Goal: Task Accomplishment & Management: Complete application form

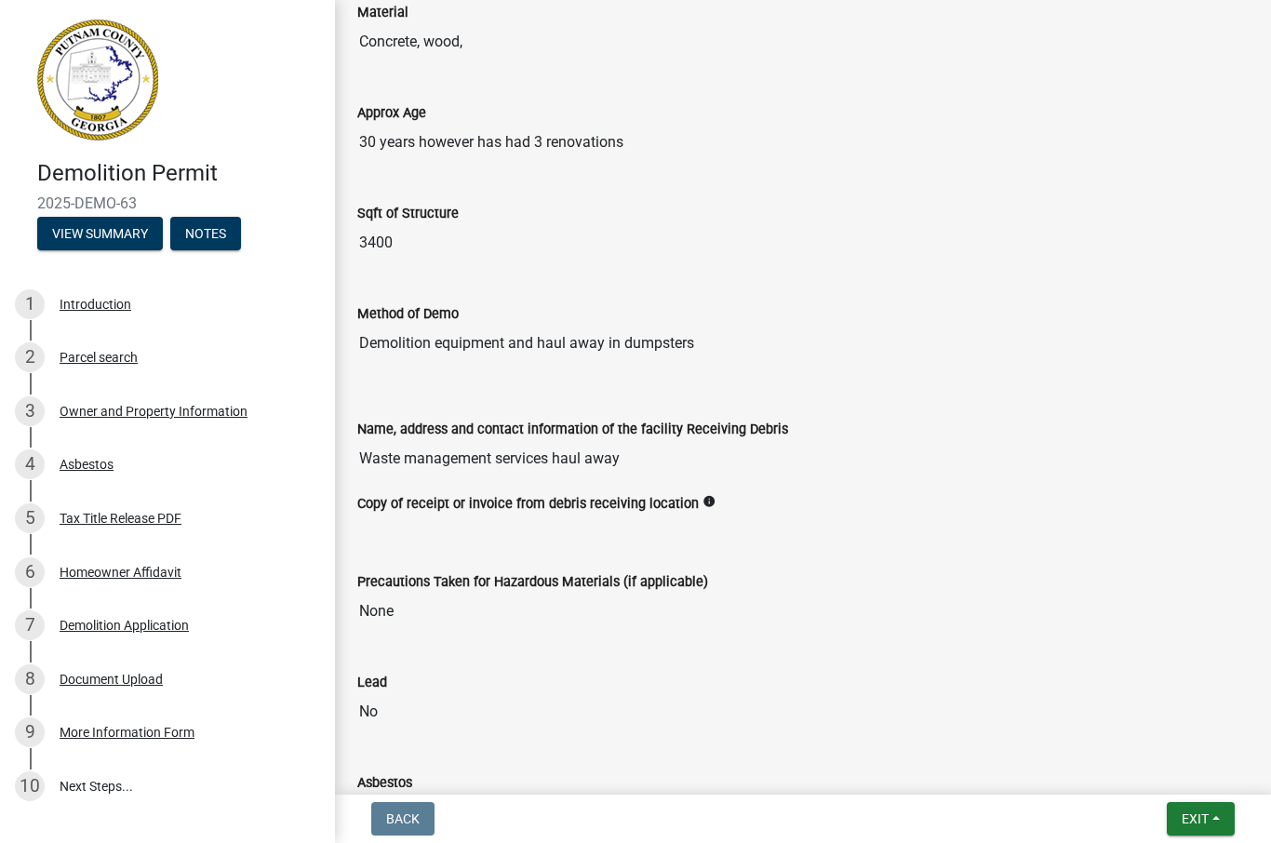
scroll to position [423, 0]
click at [658, 458] on input "Waste management services haul away" at bounding box center [803, 457] width 892 height 37
click at [636, 453] on input "Waste management services haul away" at bounding box center [803, 457] width 892 height 37
click at [466, 463] on input "Waste management services haul away" at bounding box center [803, 457] width 892 height 37
click at [83, 630] on div "Demolition Application" at bounding box center [124, 625] width 129 height 13
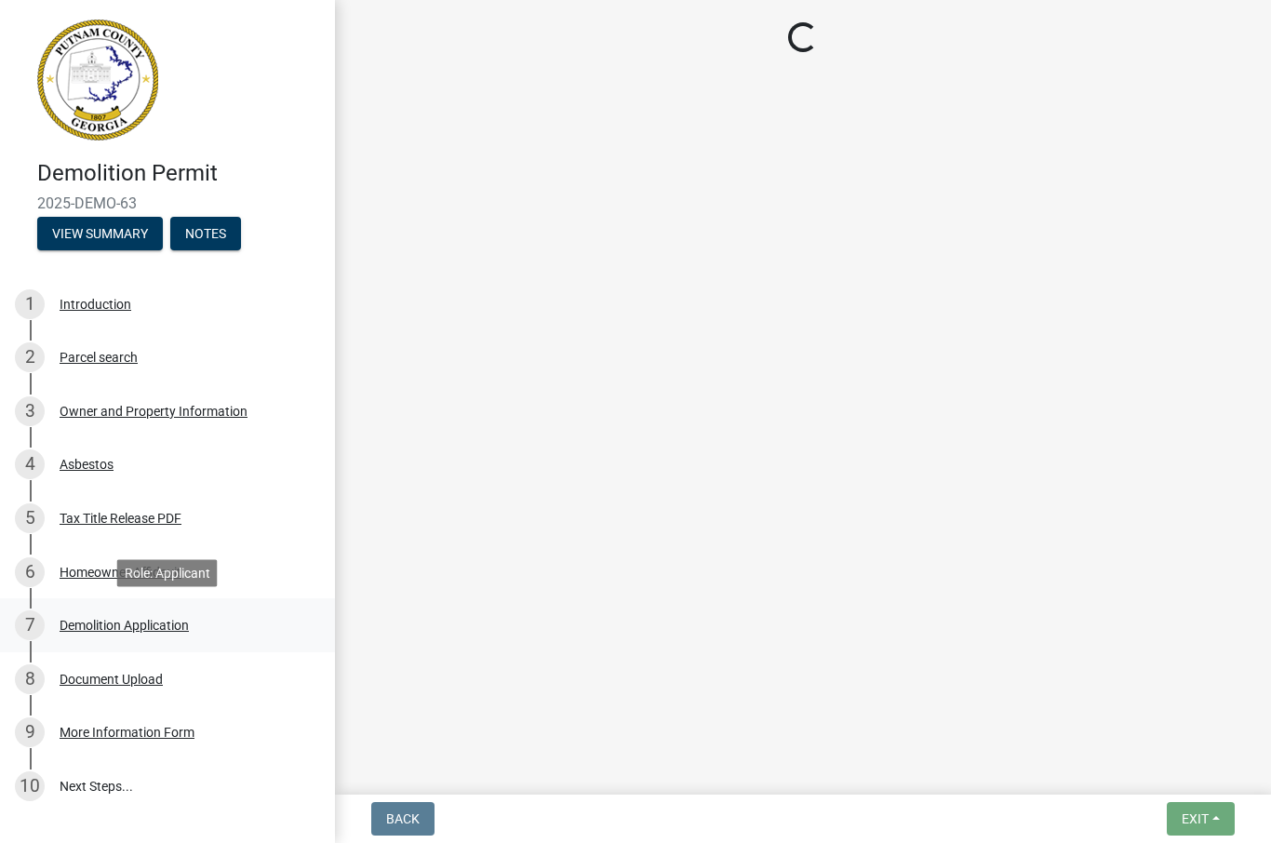
scroll to position [0, 0]
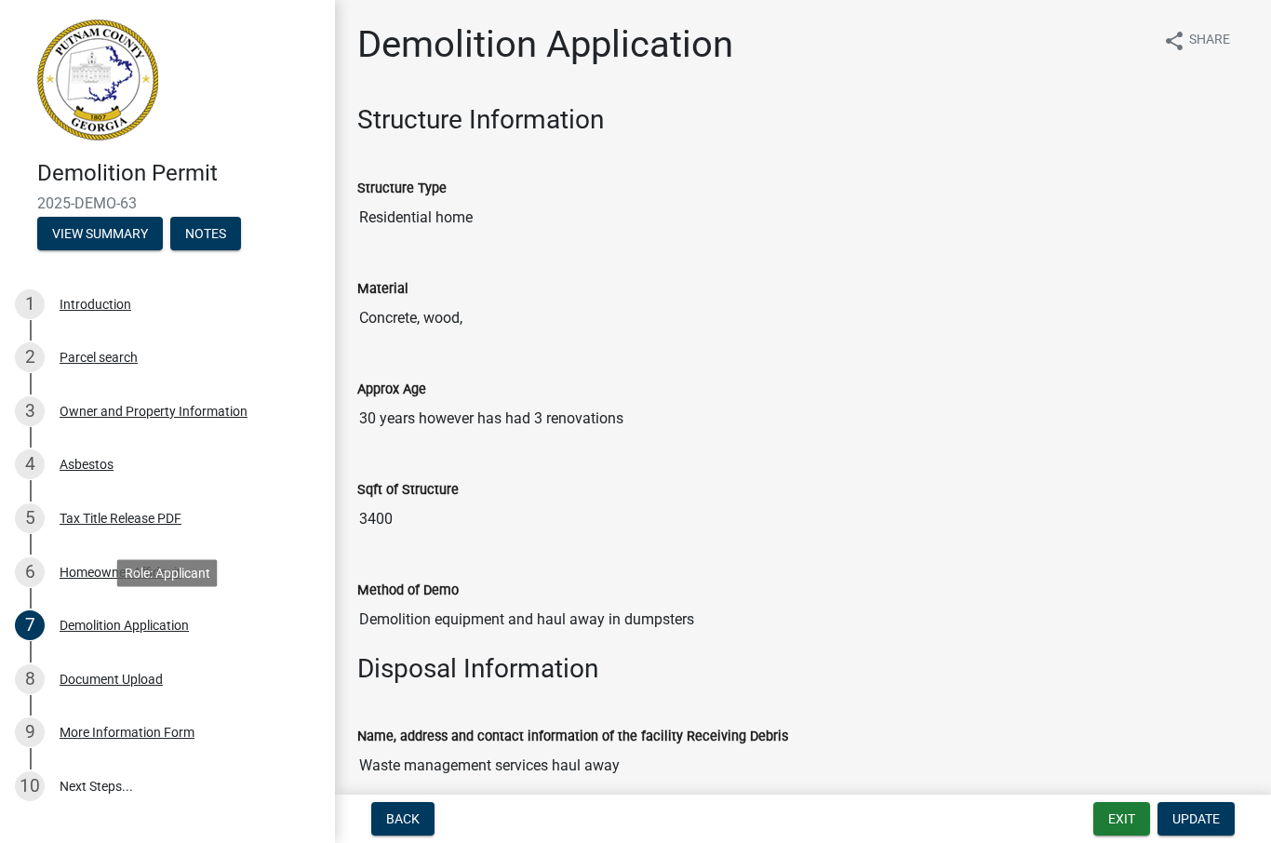
click at [682, 617] on input "Demolition equipment and haul away in dumpsters" at bounding box center [803, 619] width 892 height 37
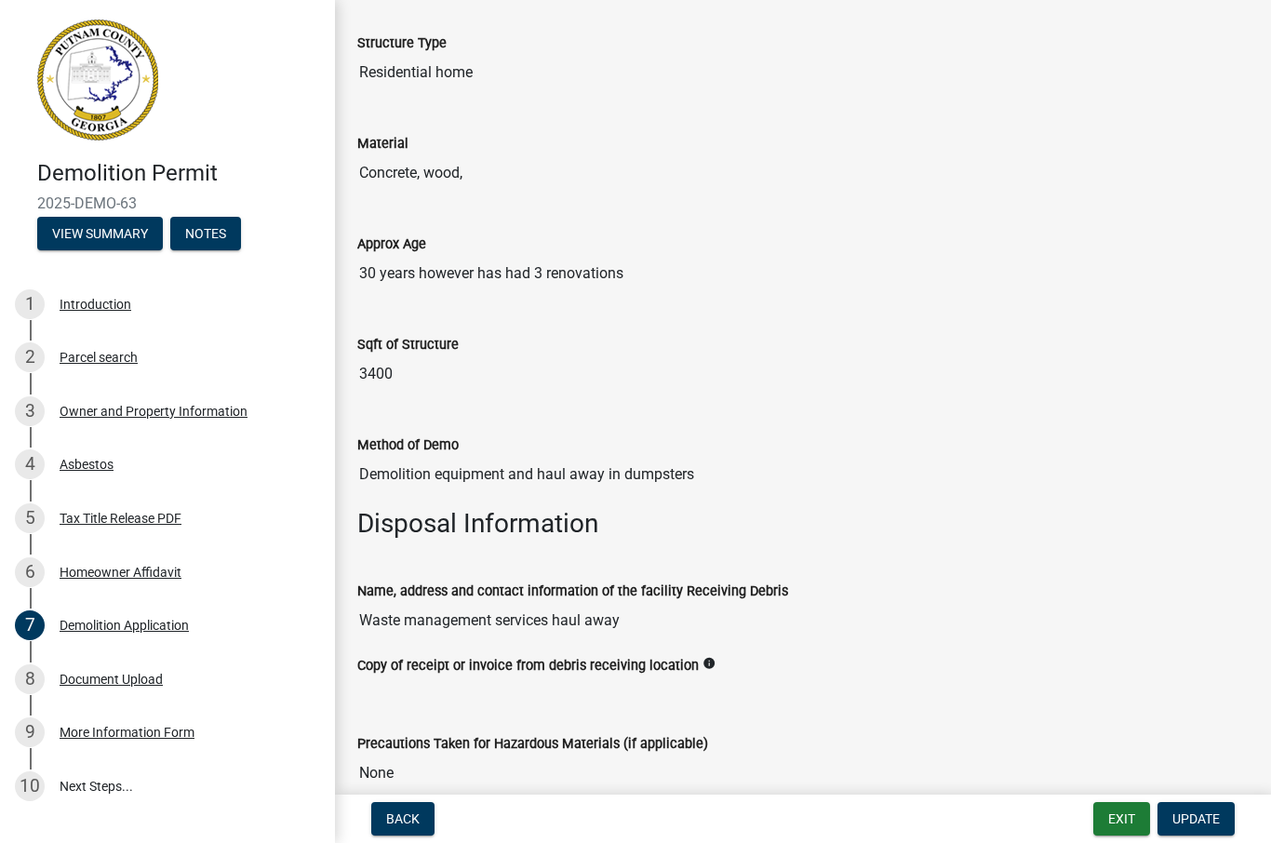
scroll to position [218, 0]
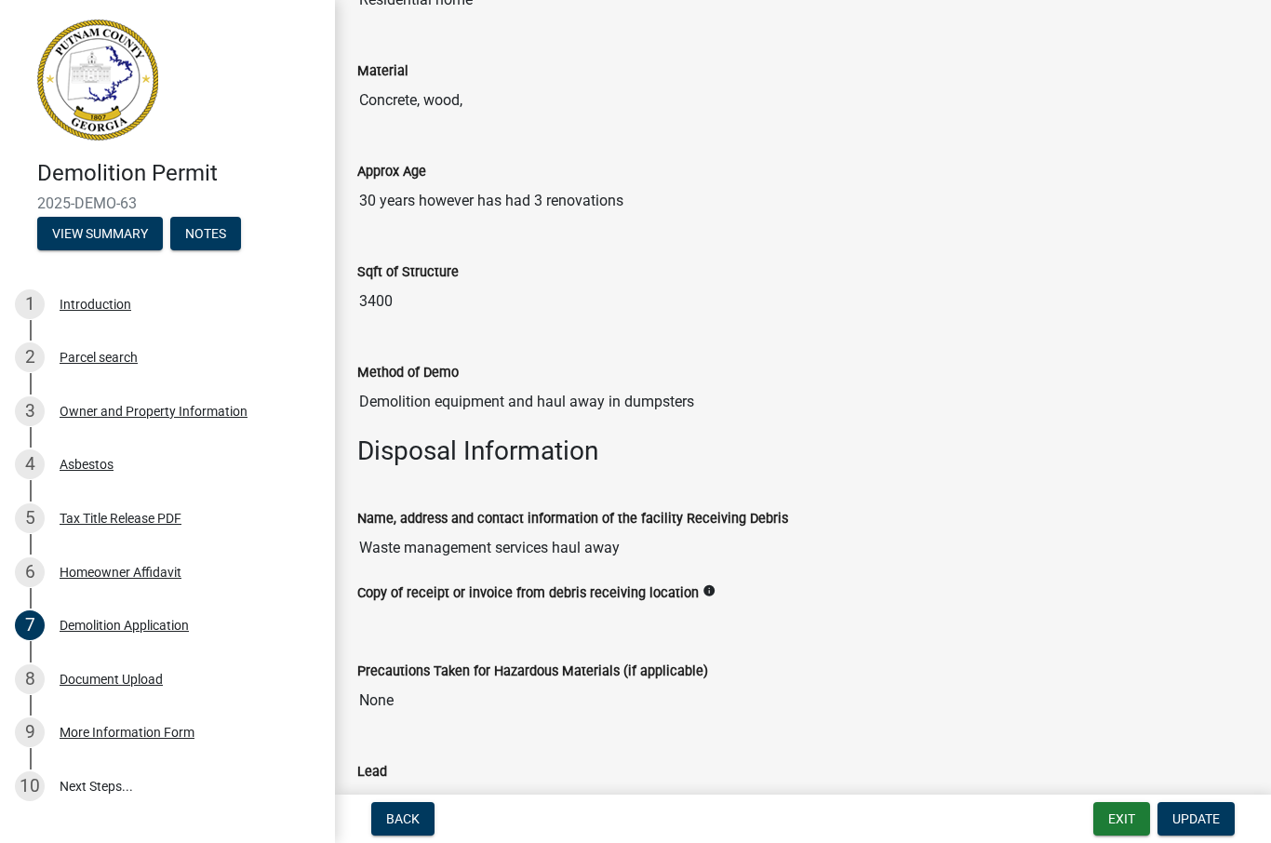
click at [788, 513] on label "Name, address and contact information of the facility Receiving Debris" at bounding box center [572, 519] width 431 height 13
click at [798, 530] on input "Waste management services haul away" at bounding box center [803, 548] width 892 height 37
click at [758, 538] on input "Waste management services haul away" at bounding box center [803, 548] width 892 height 37
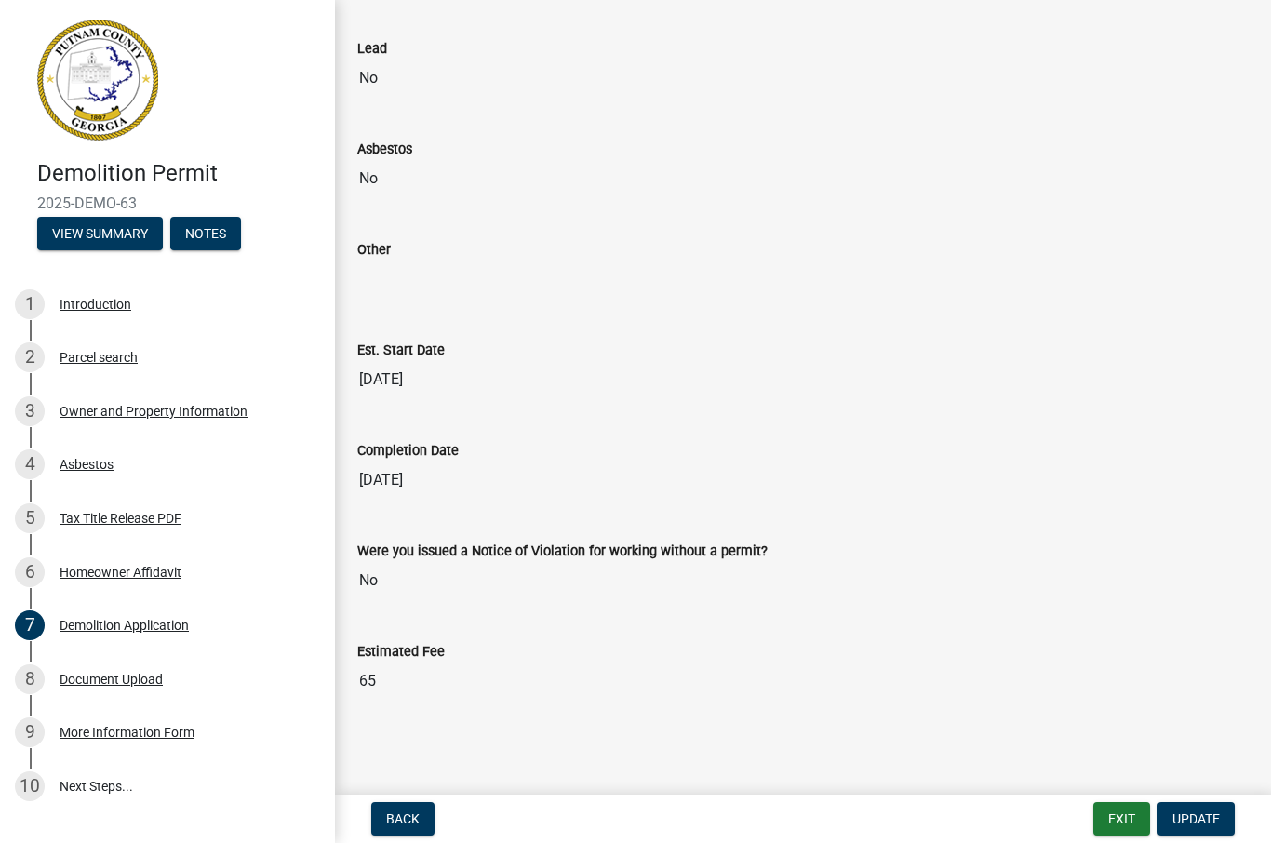
scroll to position [940, 0]
click at [761, 546] on label "Were you issued a Notice of Violation for working without a permit?" at bounding box center [562, 552] width 410 height 13
click at [761, 563] on input "No" at bounding box center [803, 581] width 892 height 37
click at [1211, 815] on span "Update" at bounding box center [1196, 819] width 47 height 15
click at [1203, 812] on span "Update" at bounding box center [1196, 819] width 47 height 15
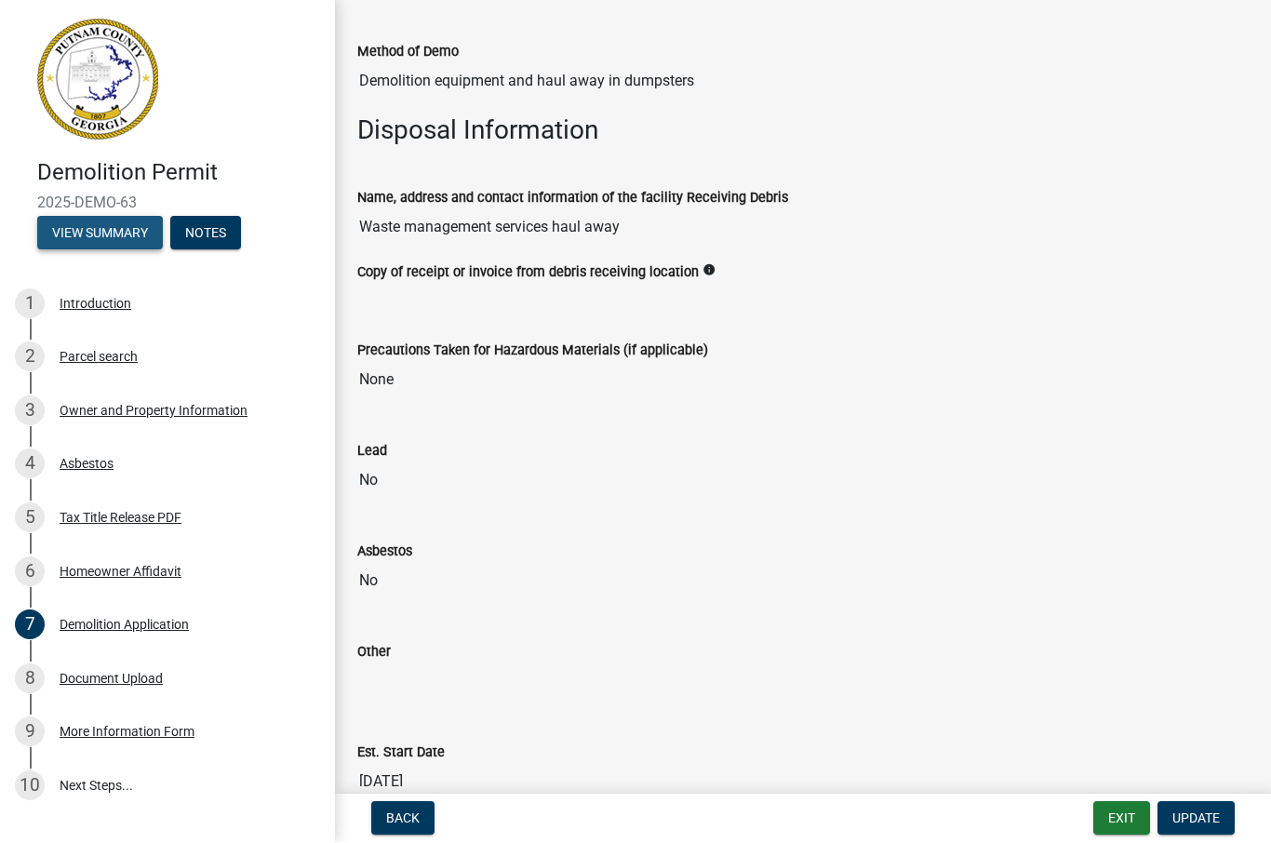
click at [79, 224] on button "View Summary" at bounding box center [100, 234] width 126 height 34
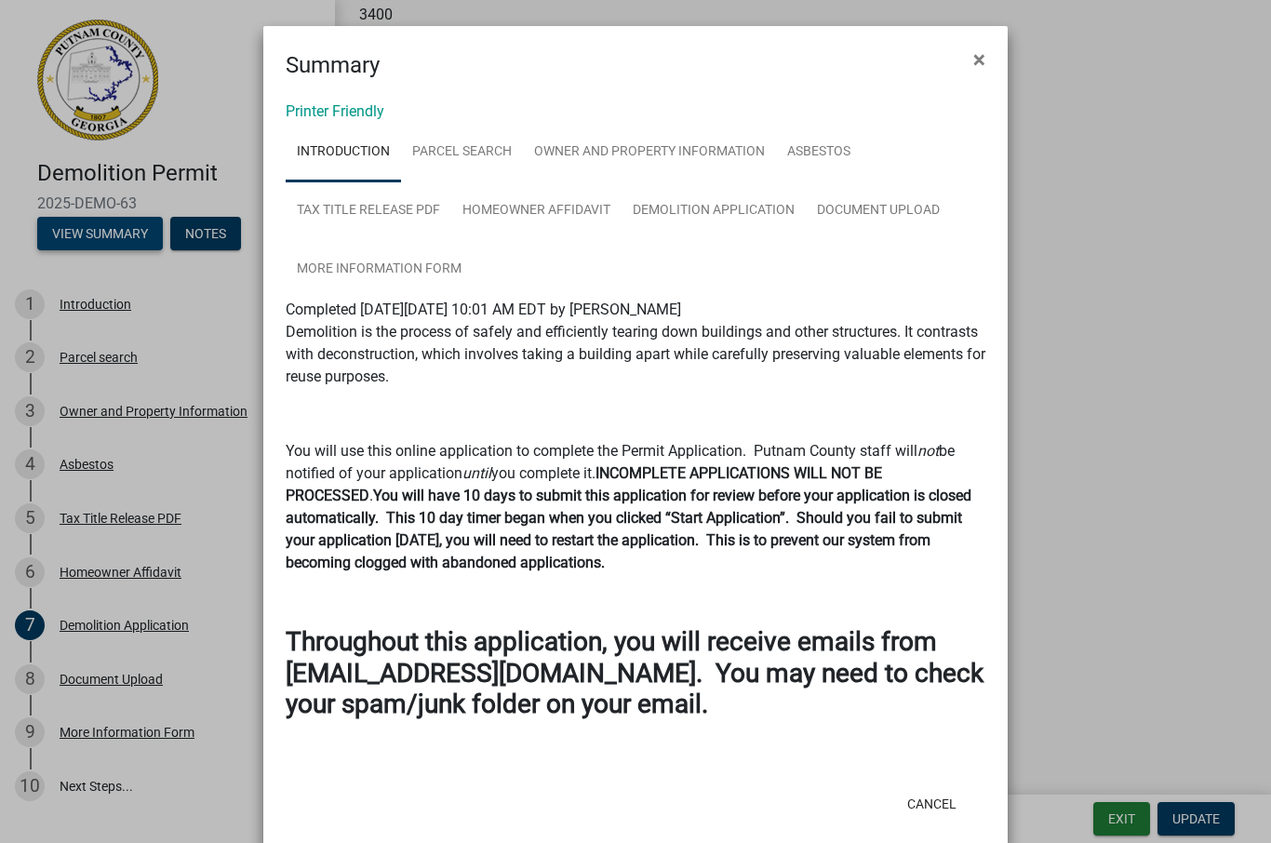
scroll to position [503, 0]
click at [725, 211] on link "Demolition Application" at bounding box center [714, 212] width 184 height 60
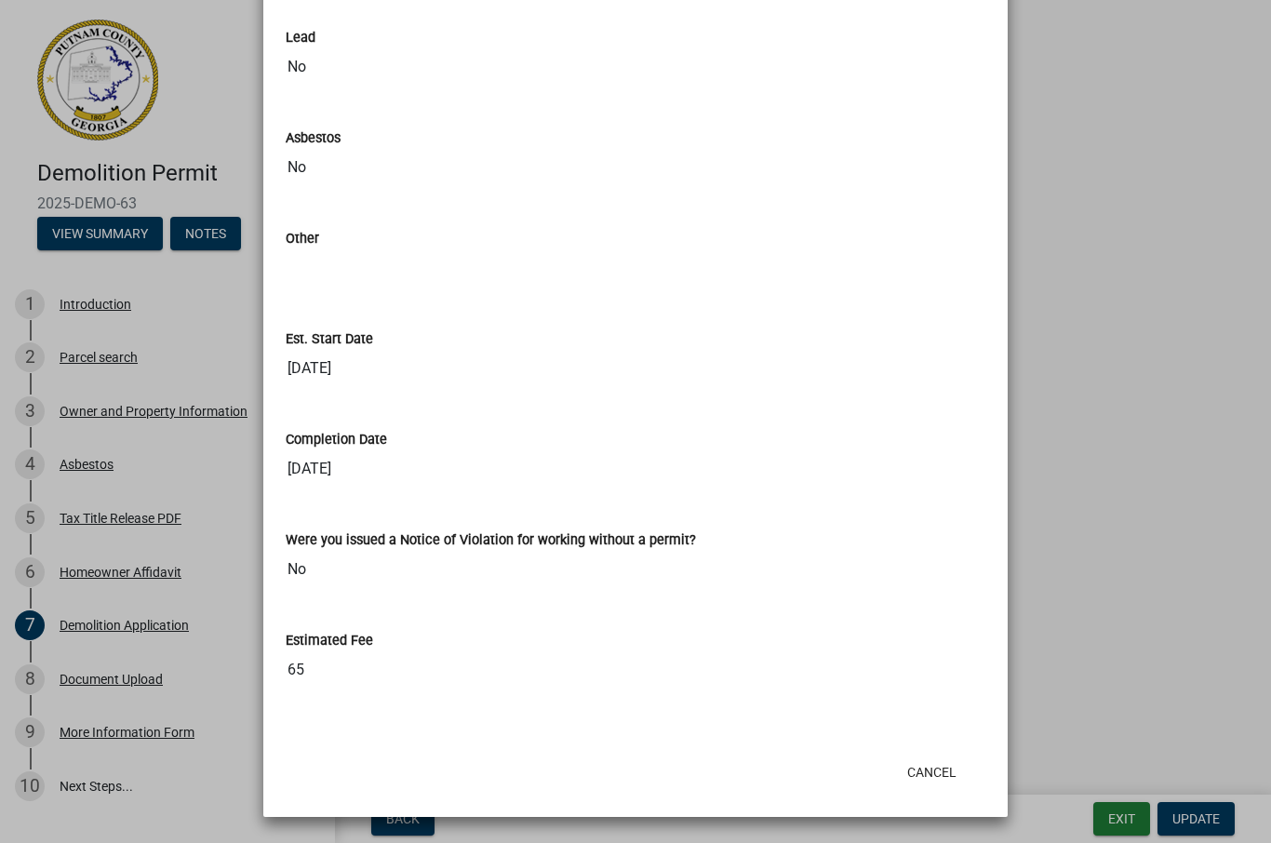
scroll to position [1168, 0]
click at [1163, 675] on ngb-modal-window "Summary × Printer Friendly Introduction Parcel search Owner and Property Inform…" at bounding box center [635, 421] width 1271 height 843
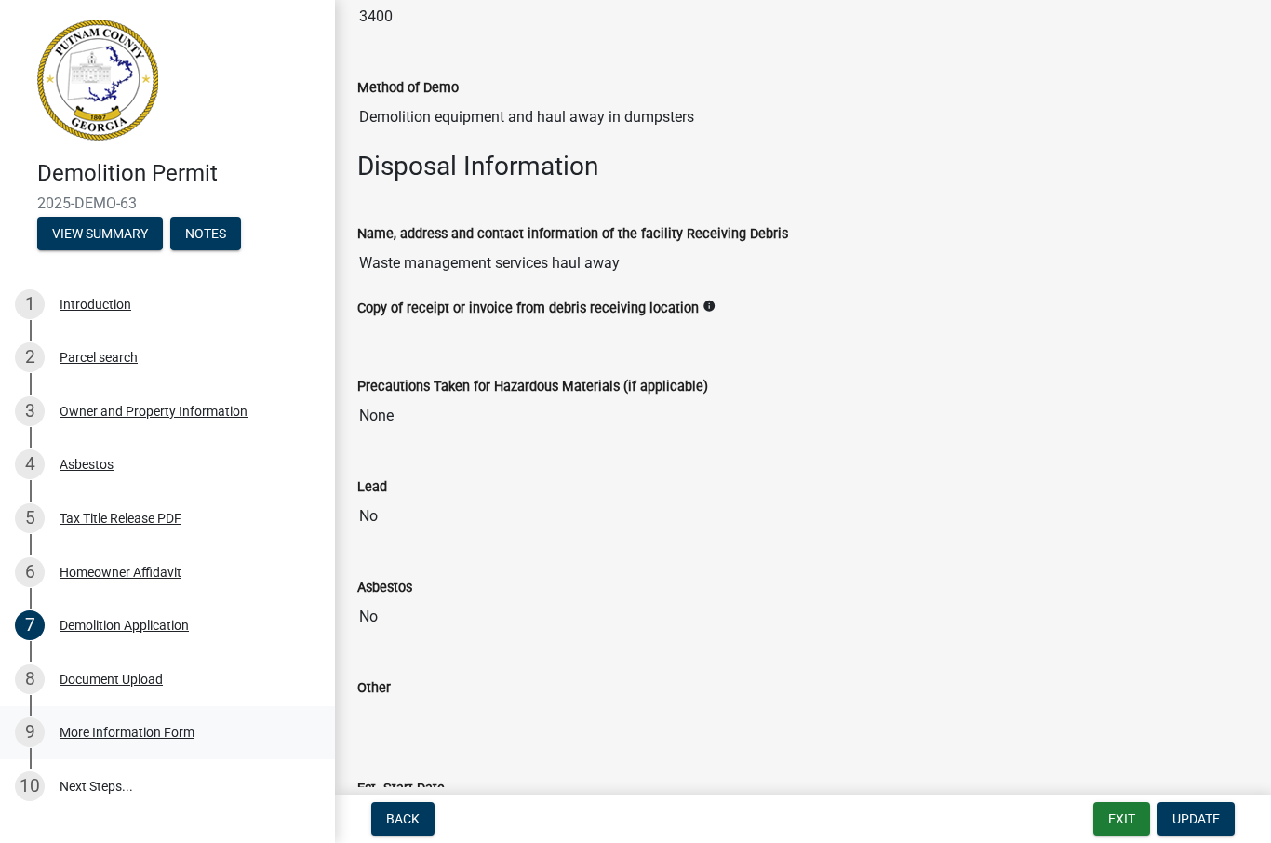
click at [81, 729] on div "More Information Form" at bounding box center [127, 732] width 135 height 13
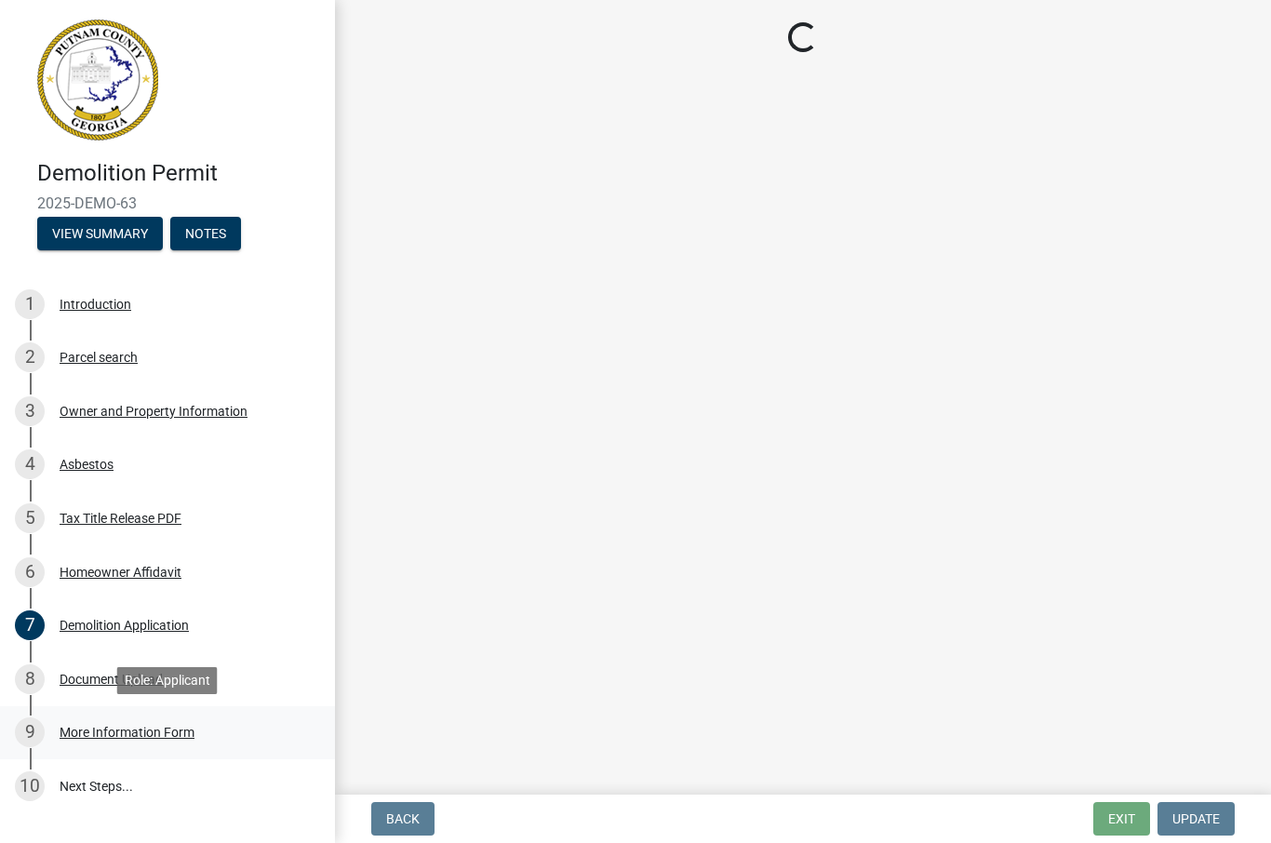
scroll to position [0, 0]
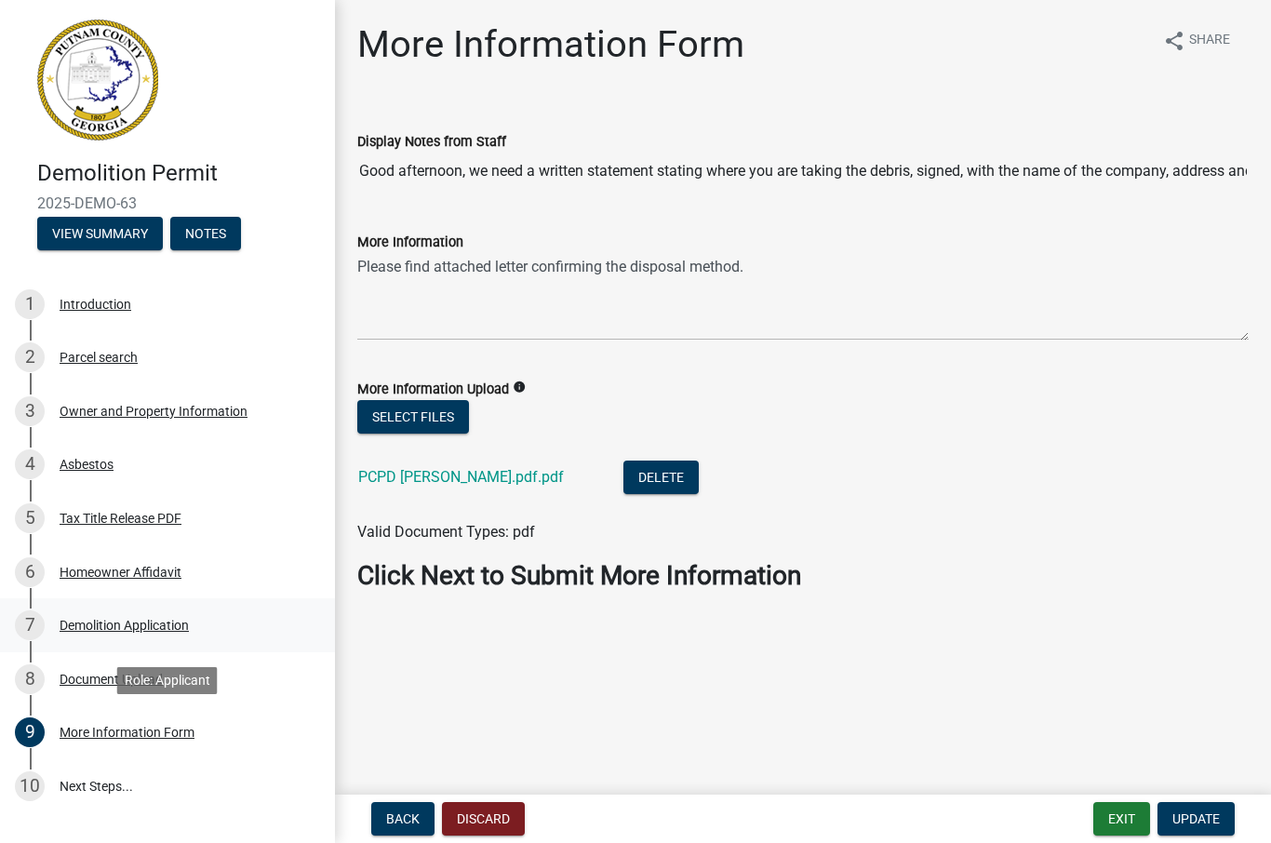
click at [96, 628] on div "Demolition Application" at bounding box center [124, 625] width 129 height 13
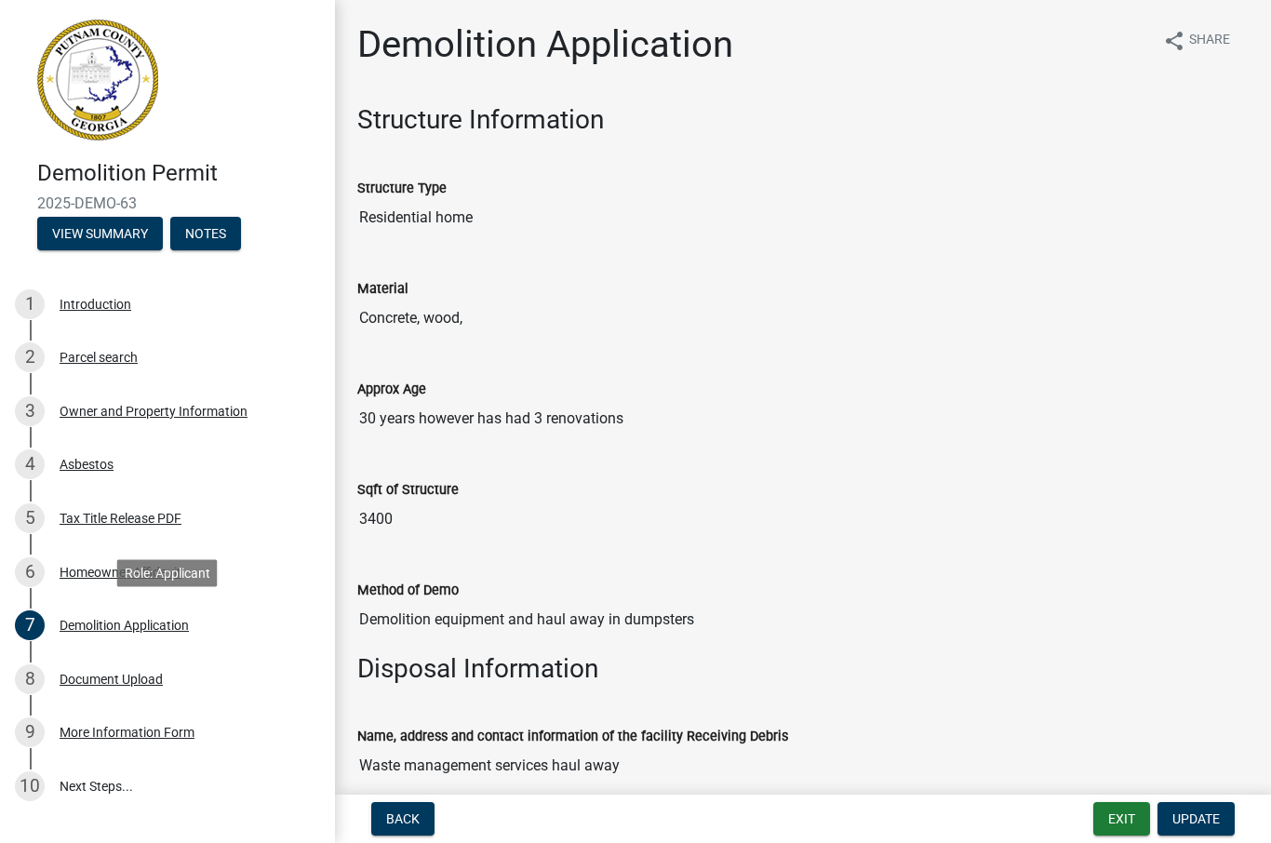
click at [695, 620] on input "Demolition equipment and haul away in dumpsters" at bounding box center [803, 619] width 892 height 37
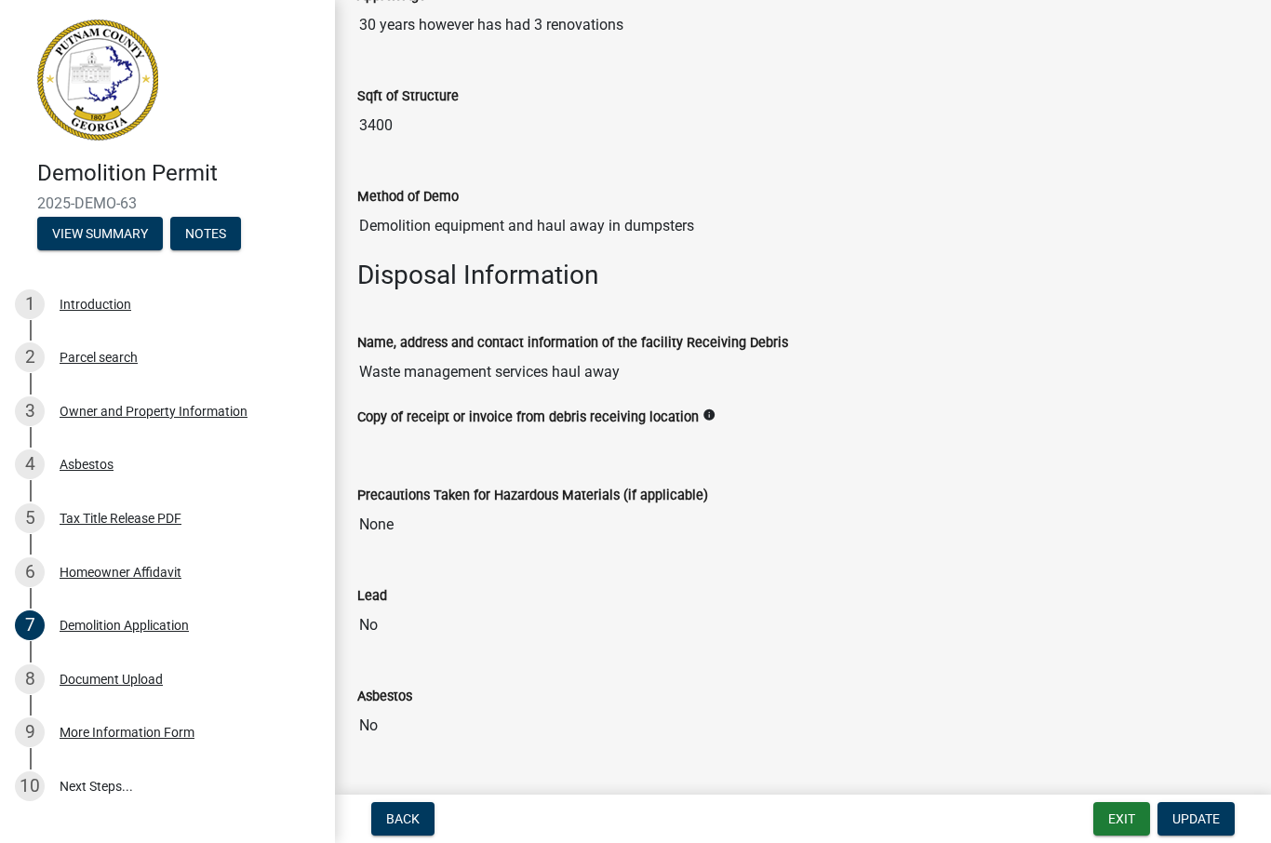
scroll to position [409, 0]
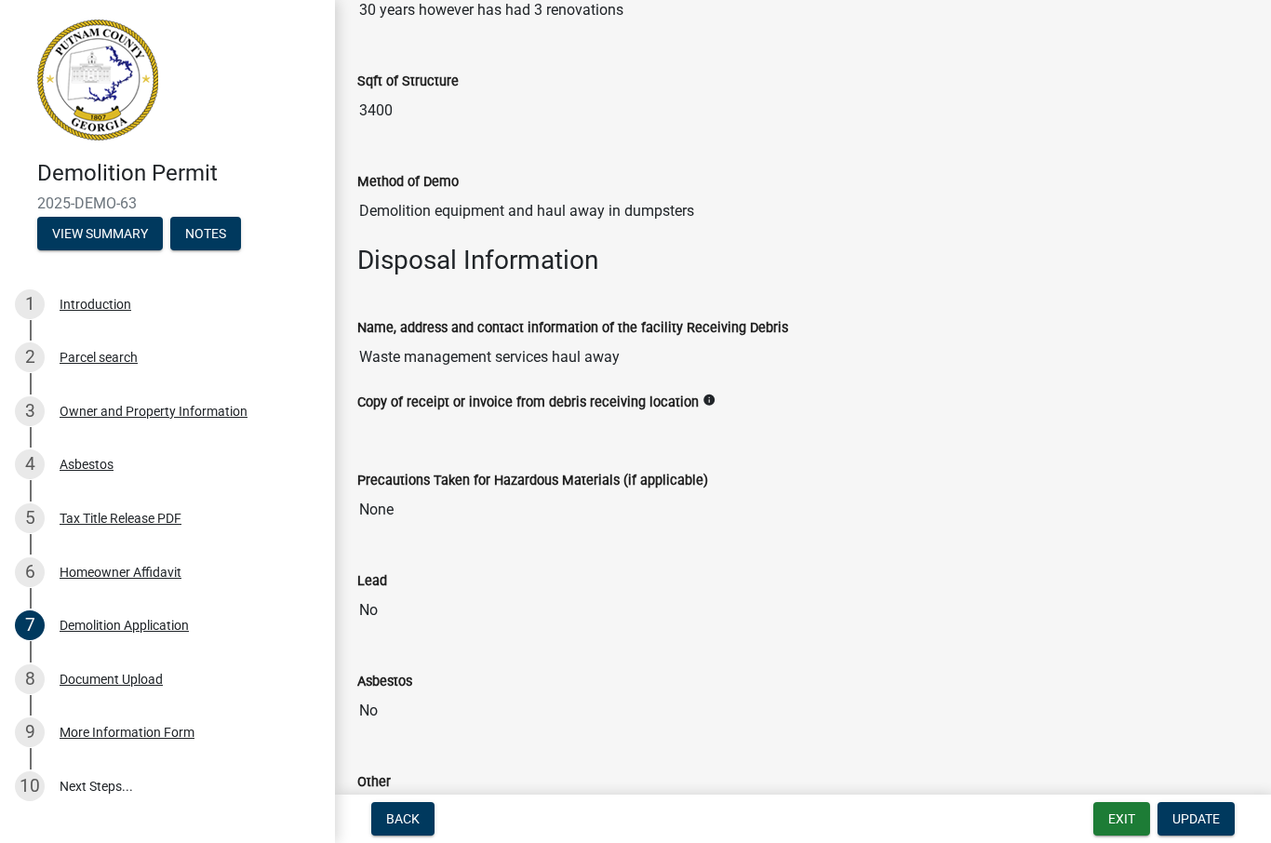
click at [495, 505] on input "None" at bounding box center [803, 509] width 892 height 37
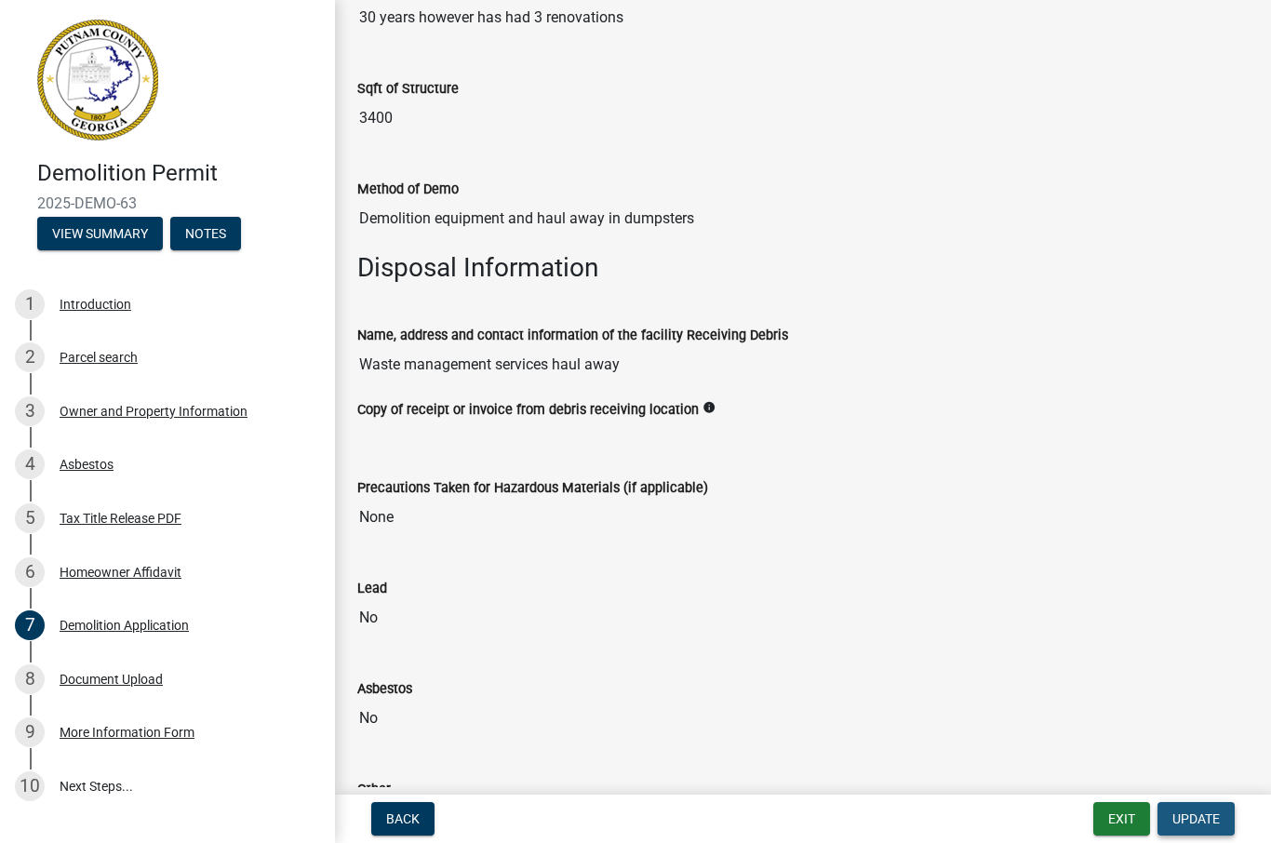
click at [1206, 826] on span "Update" at bounding box center [1196, 819] width 47 height 15
click at [1217, 807] on button "Update" at bounding box center [1196, 819] width 77 height 34
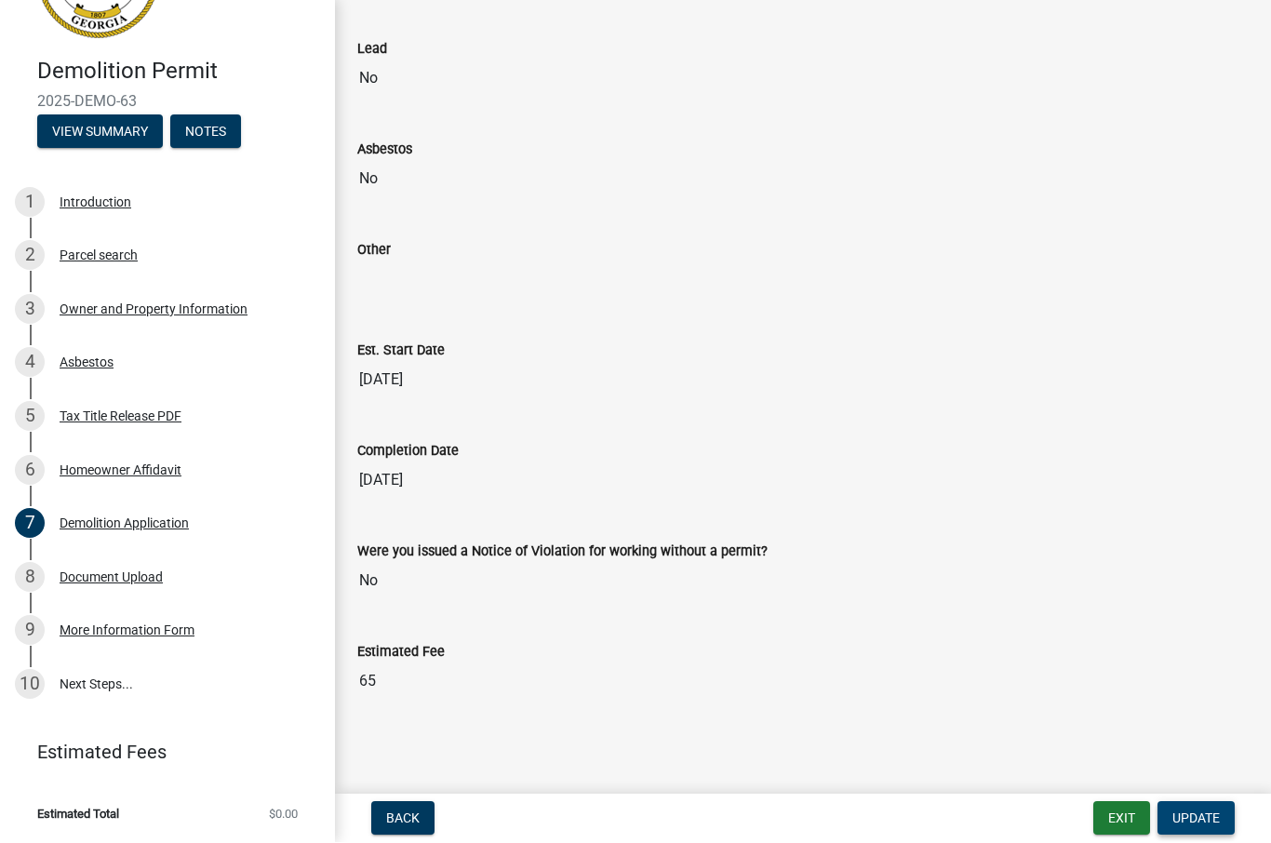
scroll to position [101, 0]
click at [85, 680] on link "10 Next Steps..." at bounding box center [167, 686] width 335 height 54
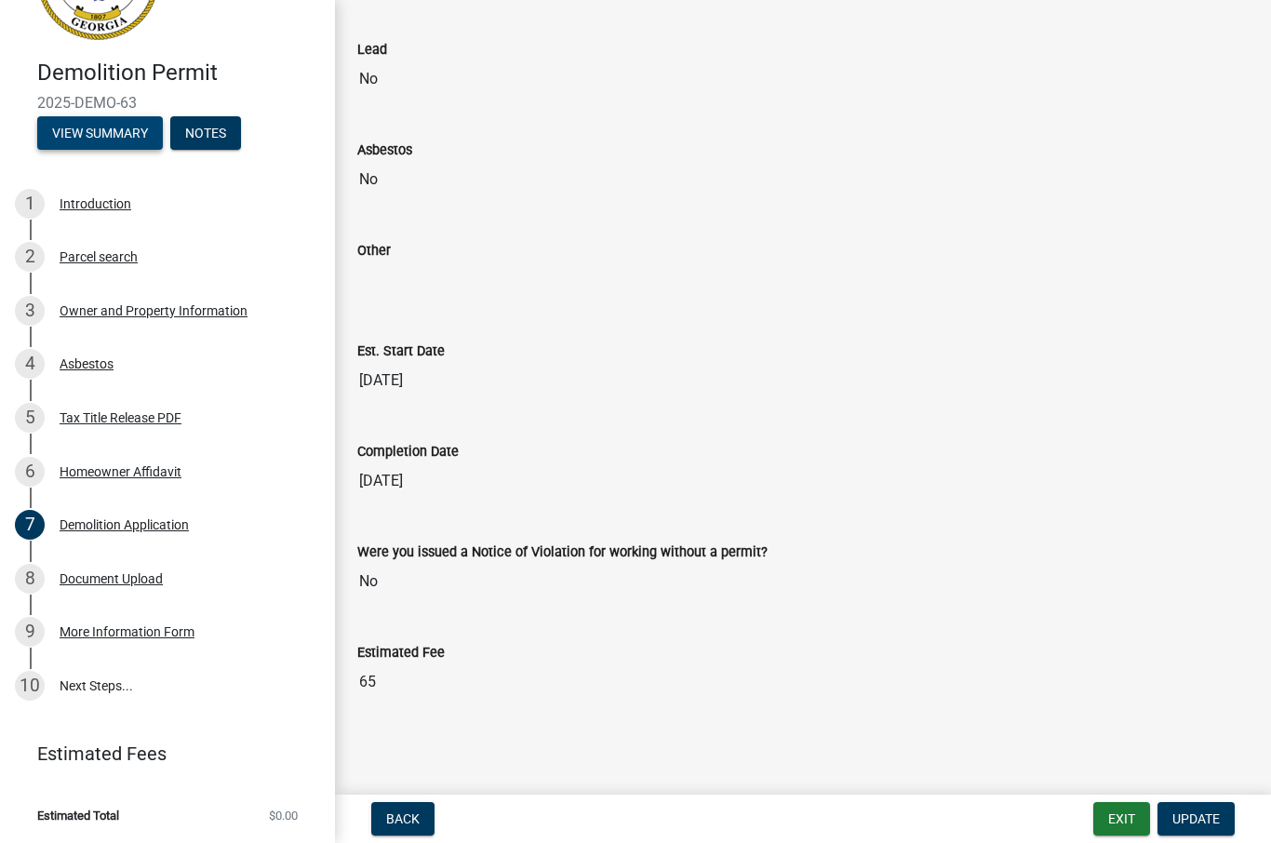
click at [92, 128] on button "View Summary" at bounding box center [100, 133] width 126 height 34
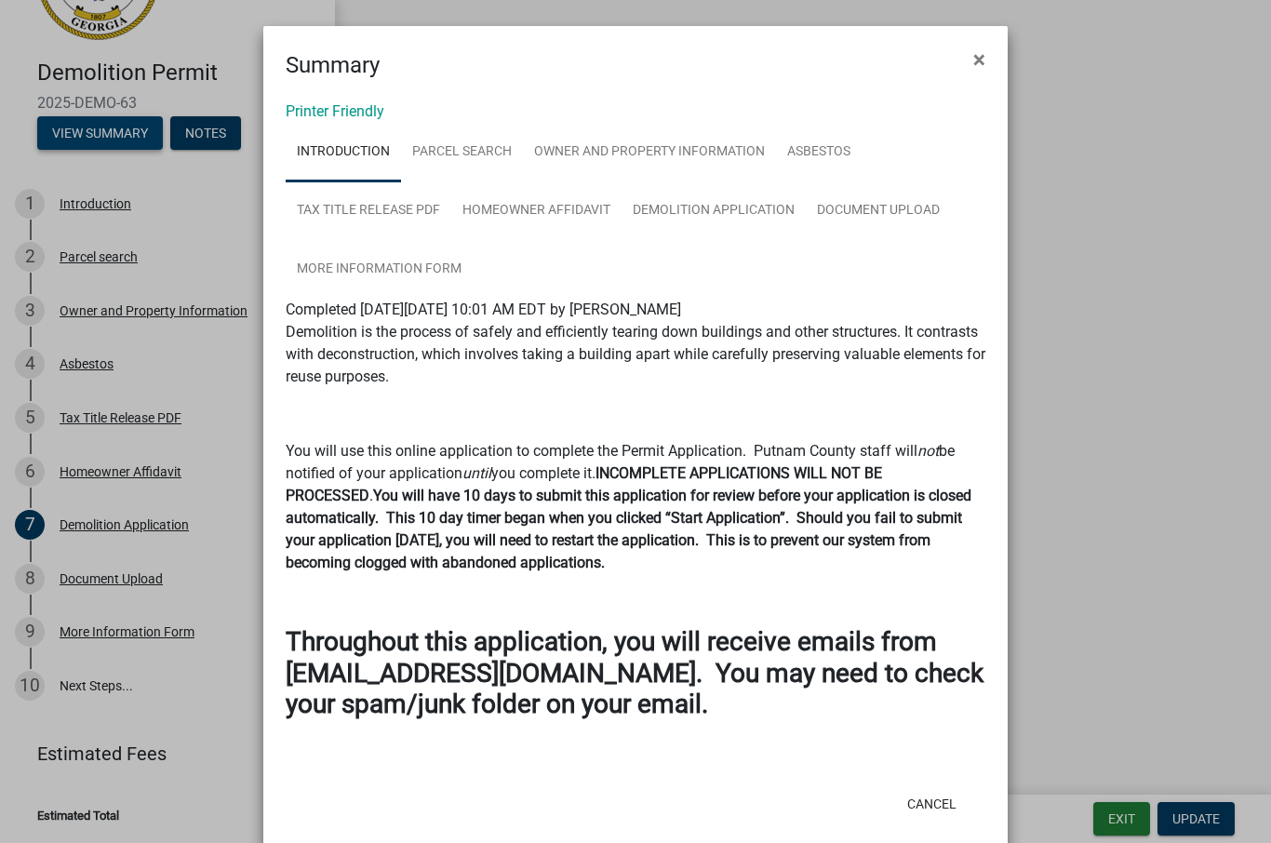
scroll to position [0, 0]
click at [983, 62] on span "×" at bounding box center [980, 60] width 12 height 26
